Goal: Task Accomplishment & Management: Use online tool/utility

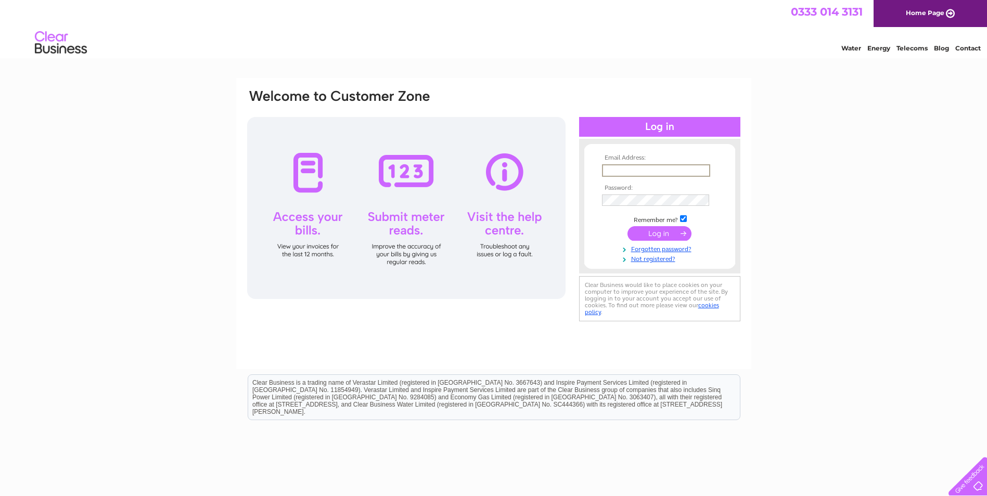
click at [639, 171] on input "text" at bounding box center [656, 170] width 108 height 12
type input "sandyfordlodgeglasgow@outlook.com"
click at [680, 218] on input "checkbox" at bounding box center [683, 217] width 7 height 7
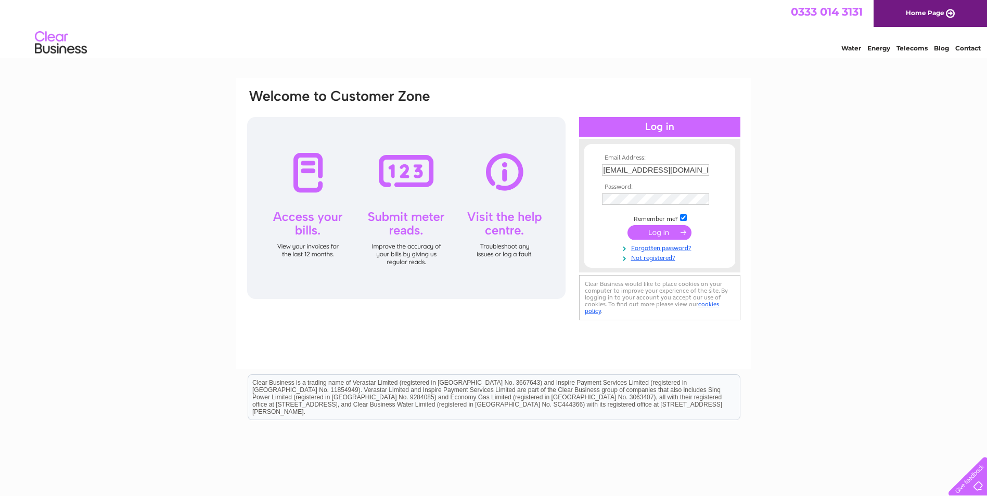
checkbox input "false"
click at [679, 232] on input "submit" at bounding box center [659, 232] width 64 height 15
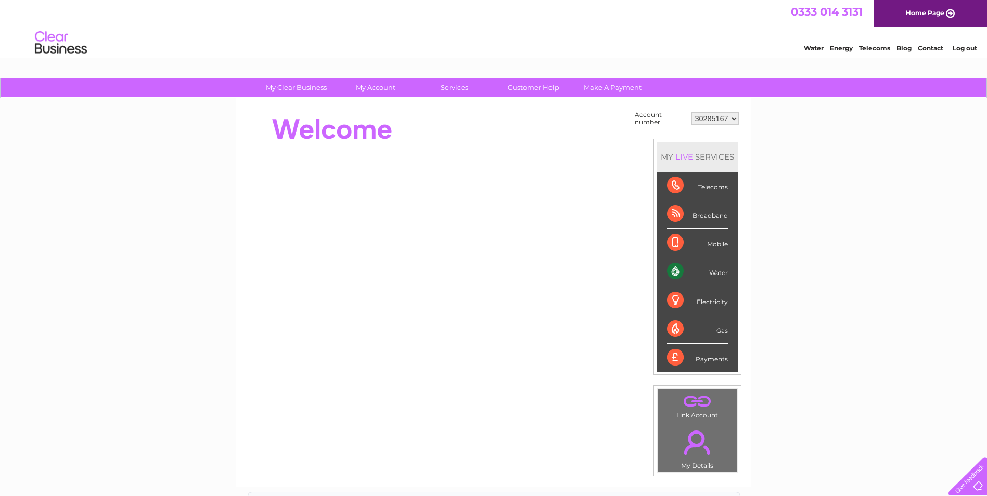
click at [719, 276] on div "Water" at bounding box center [697, 271] width 61 height 29
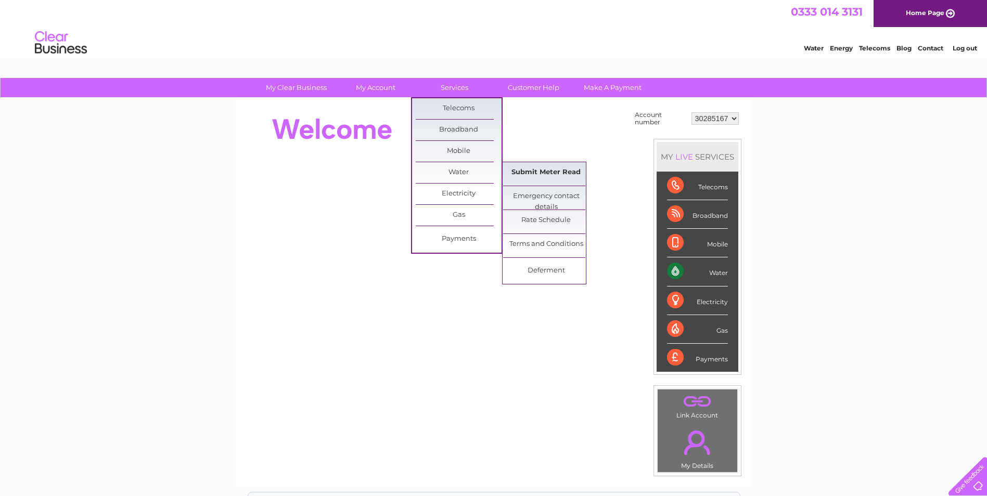
click at [524, 178] on link "Submit Meter Read" at bounding box center [546, 172] width 86 height 21
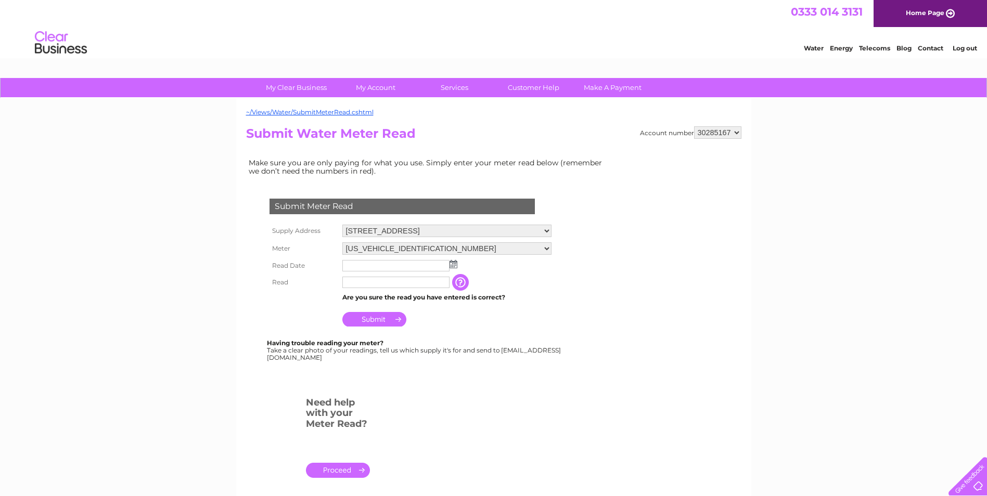
click at [451, 265] on img at bounding box center [453, 264] width 8 height 8
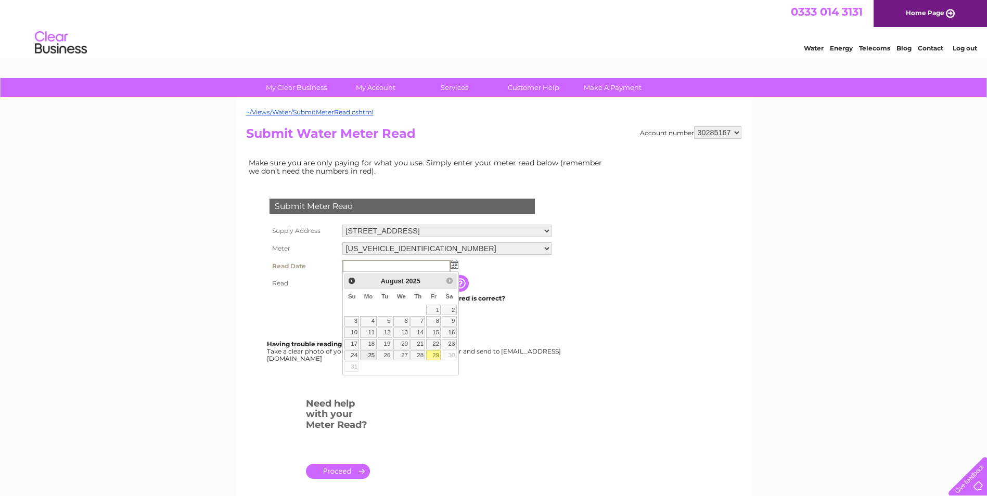
click at [374, 361] on link "25" at bounding box center [368, 356] width 16 height 10
type input "2025/08/25"
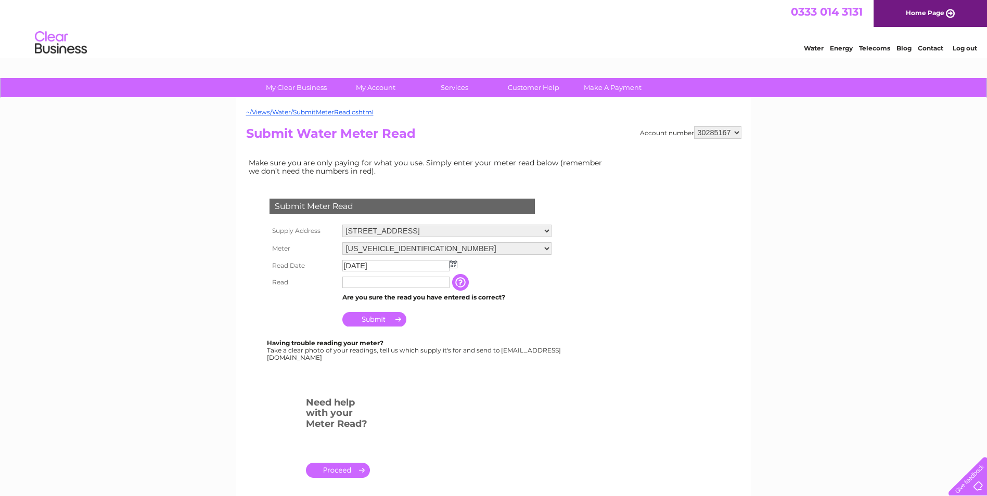
click at [396, 287] on input "text" at bounding box center [395, 282] width 107 height 11
click at [459, 285] on input "button" at bounding box center [462, 283] width 19 height 17
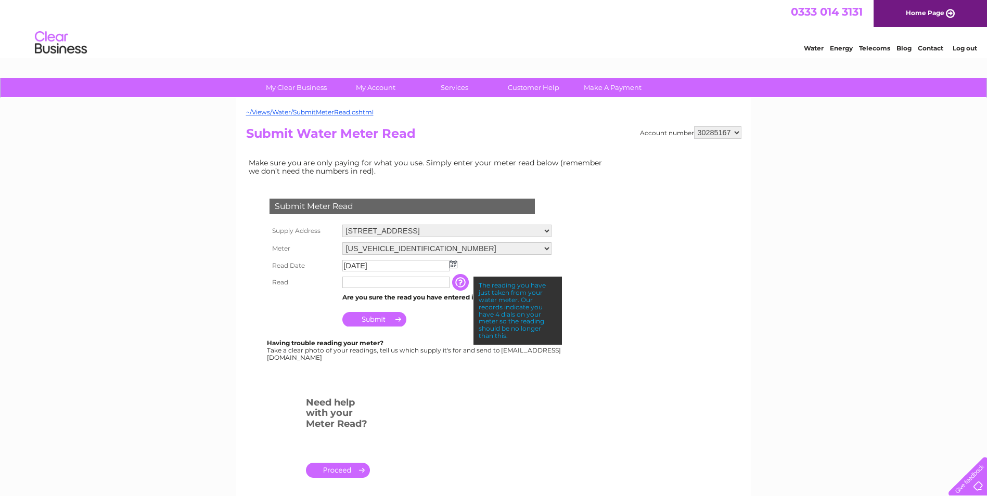
click at [414, 288] on input "text" at bounding box center [395, 282] width 107 height 11
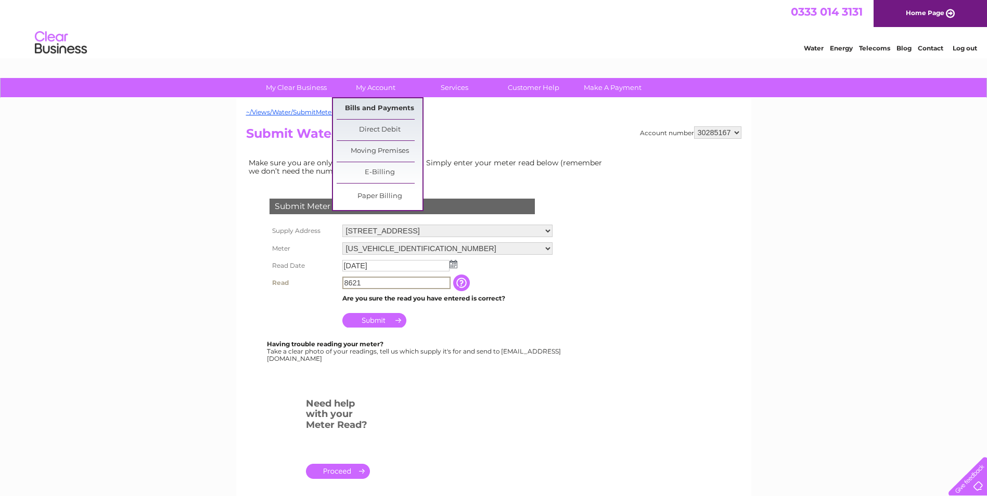
type input "8621"
click at [397, 100] on link "Bills and Payments" at bounding box center [379, 108] width 86 height 21
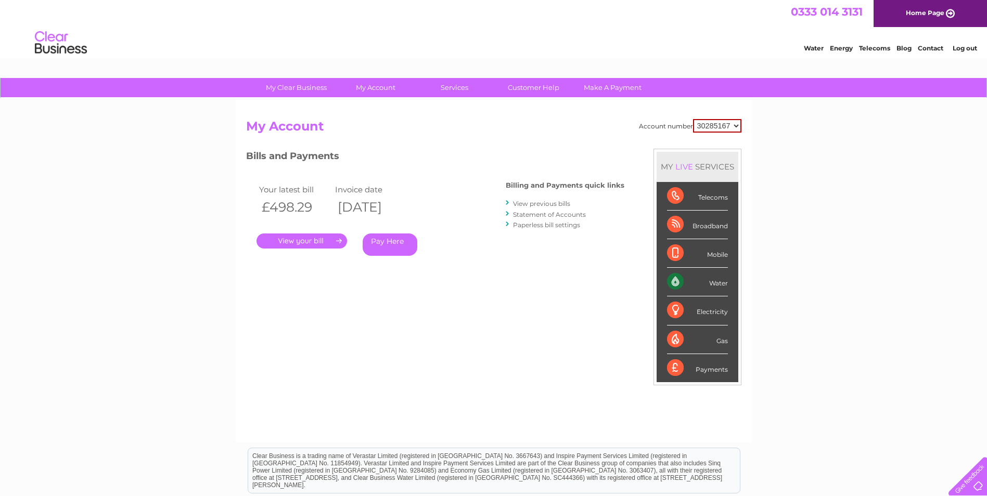
click at [329, 237] on link "." at bounding box center [301, 240] width 90 height 15
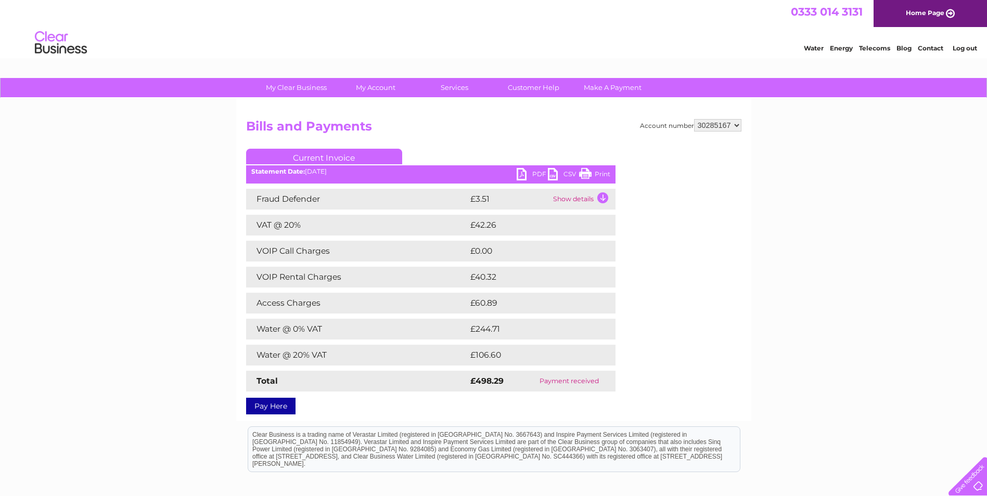
click at [534, 174] on link "PDF" at bounding box center [531, 175] width 31 height 15
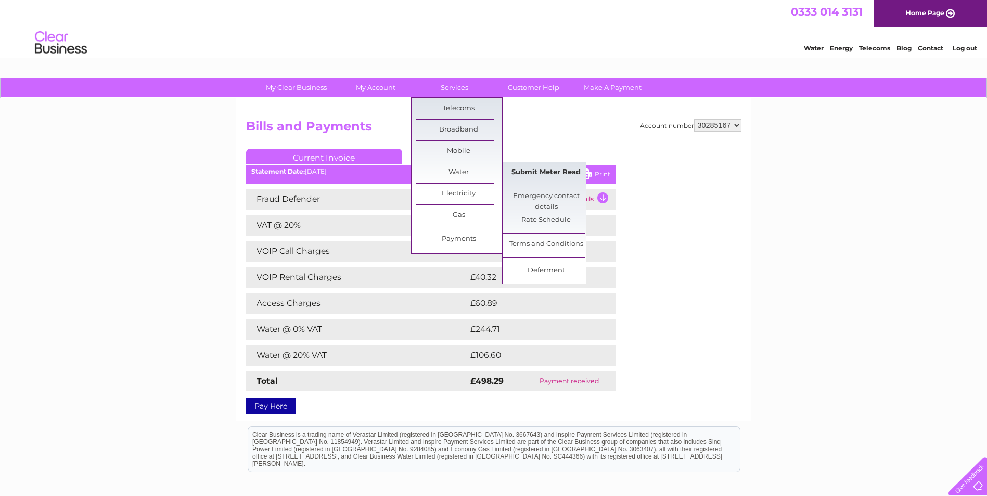
click at [534, 170] on link "Submit Meter Read" at bounding box center [546, 172] width 86 height 21
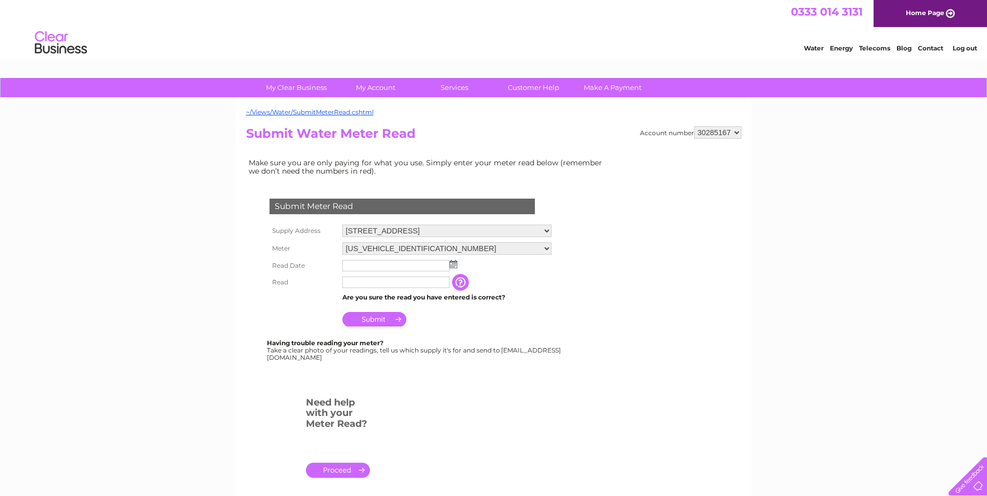
click at [455, 266] on img at bounding box center [453, 264] width 8 height 8
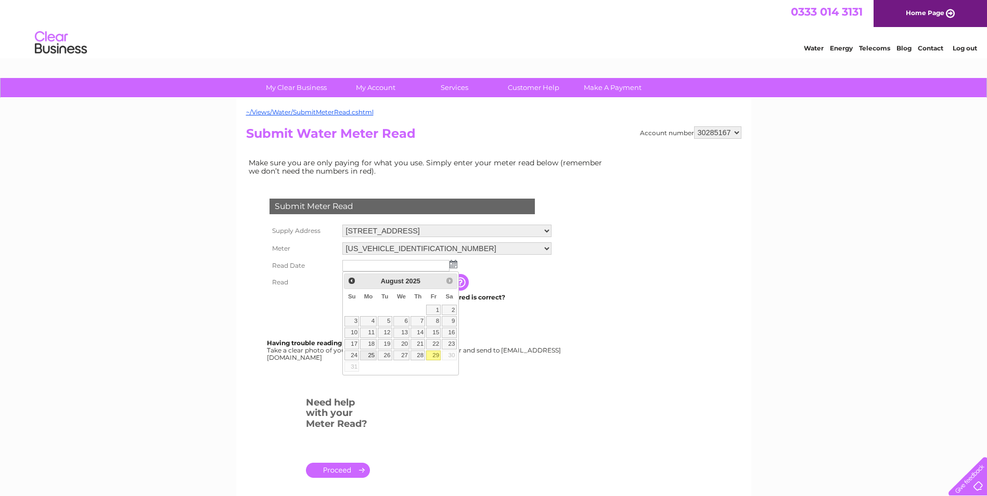
click at [376, 361] on link "25" at bounding box center [368, 356] width 16 height 10
type input "2025/08/25"
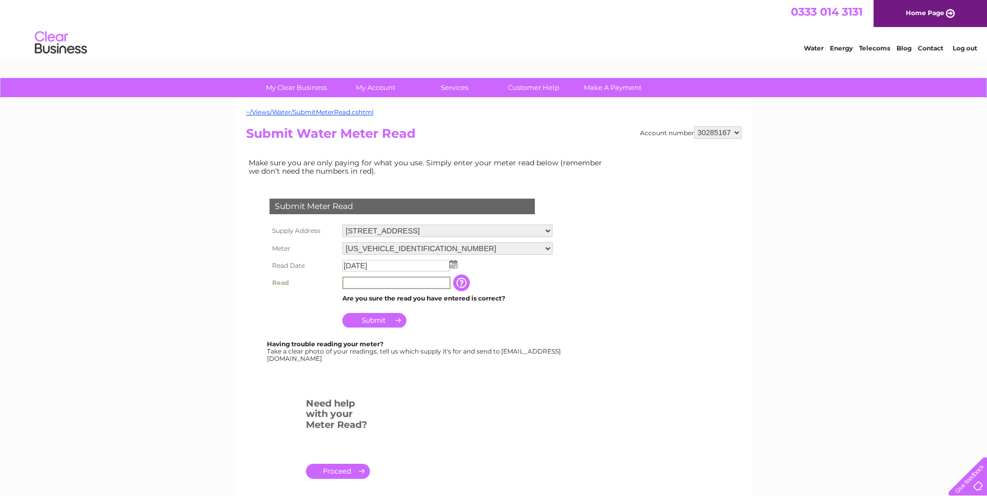
click at [389, 287] on input "text" at bounding box center [396, 283] width 108 height 12
type input "8621"
click at [382, 323] on input "Submit" at bounding box center [374, 319] width 64 height 15
